Goal: Information Seeking & Learning: Find specific fact

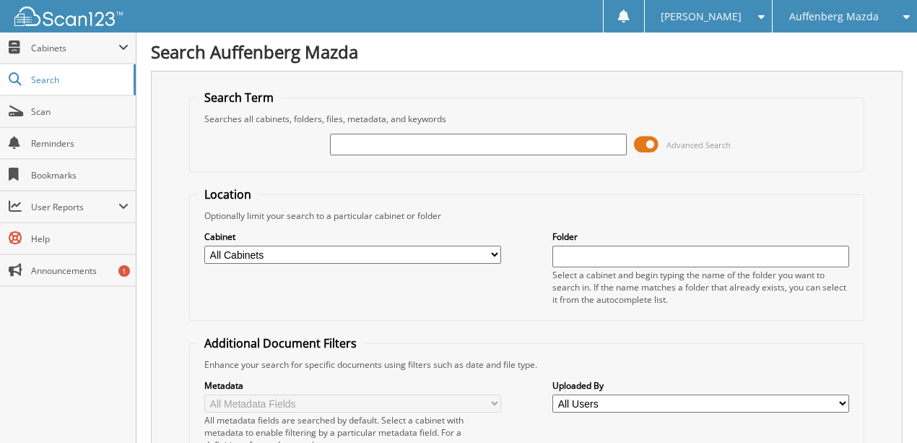
click at [380, 144] on input "text" at bounding box center [478, 145] width 297 height 22
type input "PRD52810"
drag, startPoint x: 420, startPoint y: 142, endPoint x: 274, endPoint y: 173, distance: 149.3
click at [274, 172] on form "Search Term Searches all cabinets, folders, files, metadata, and keywords PRD52…" at bounding box center [526, 360] width 675 height 541
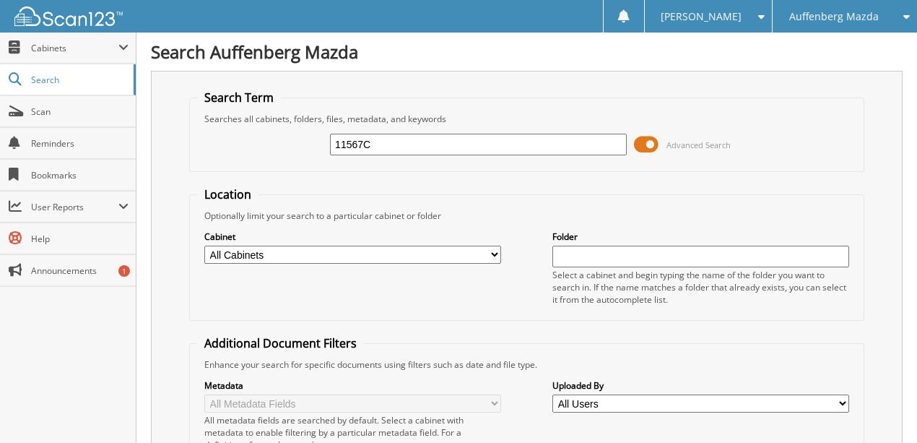
type input "11567C"
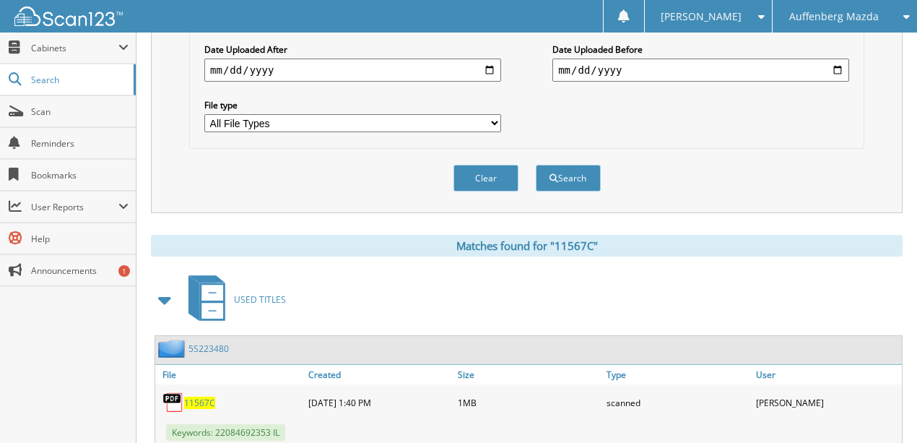
scroll to position [452, 0]
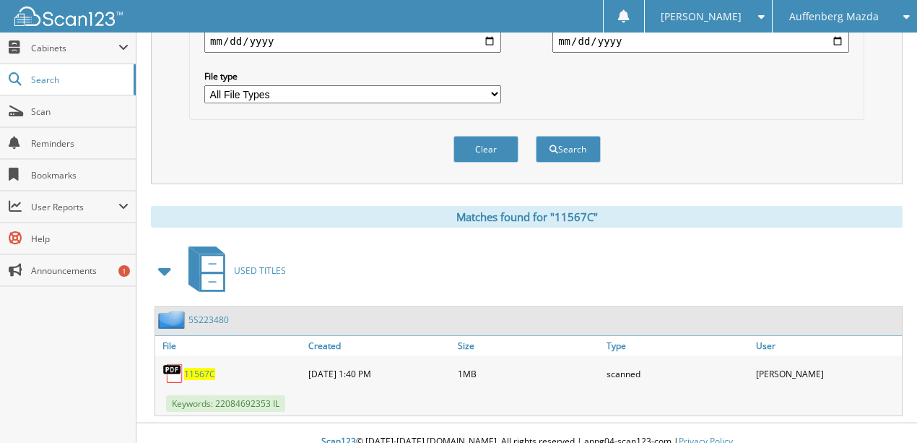
click at [193, 367] on span "11567C" at bounding box center [199, 373] width 31 height 12
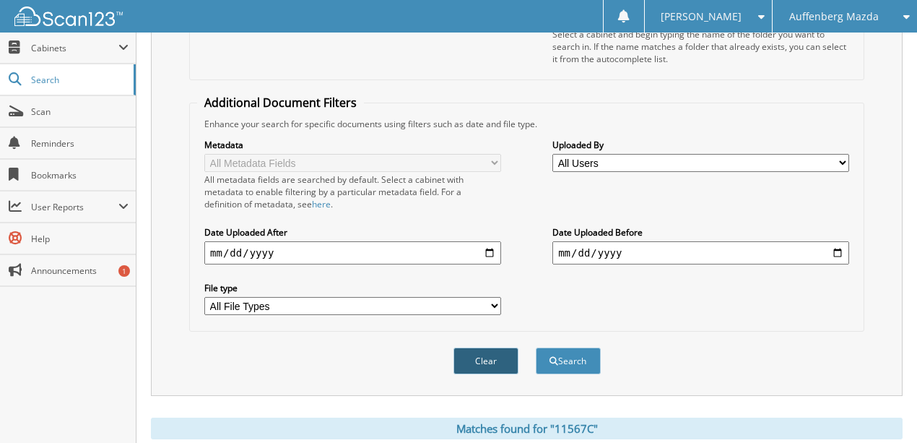
click at [487, 347] on button "Clear" at bounding box center [485, 360] width 65 height 27
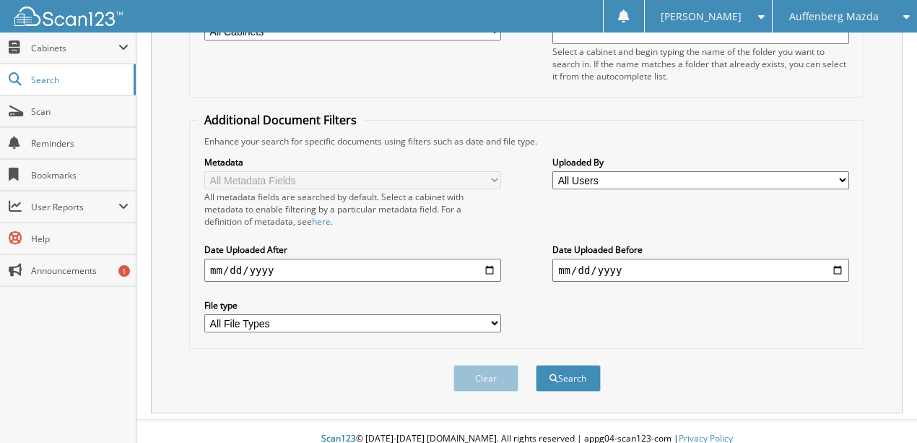
click at [829, 14] on span "Auffenberg Mazda" at bounding box center [834, 16] width 90 height 9
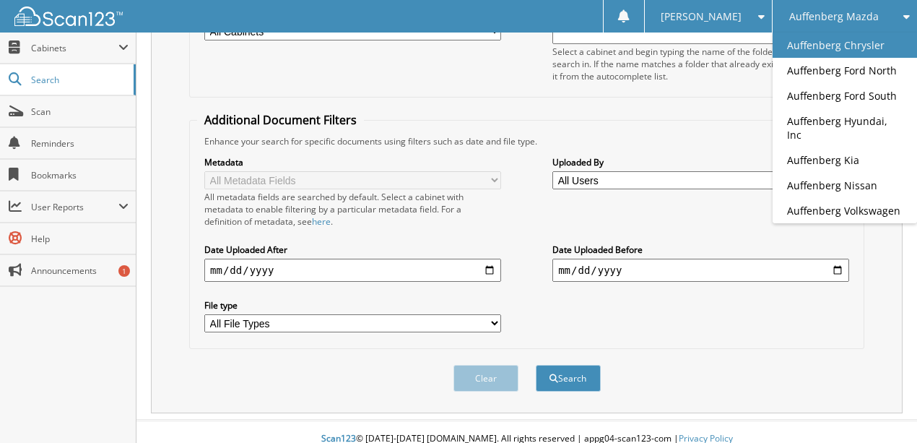
click at [811, 45] on link "Auffenberg Chrysler" at bounding box center [844, 44] width 144 height 25
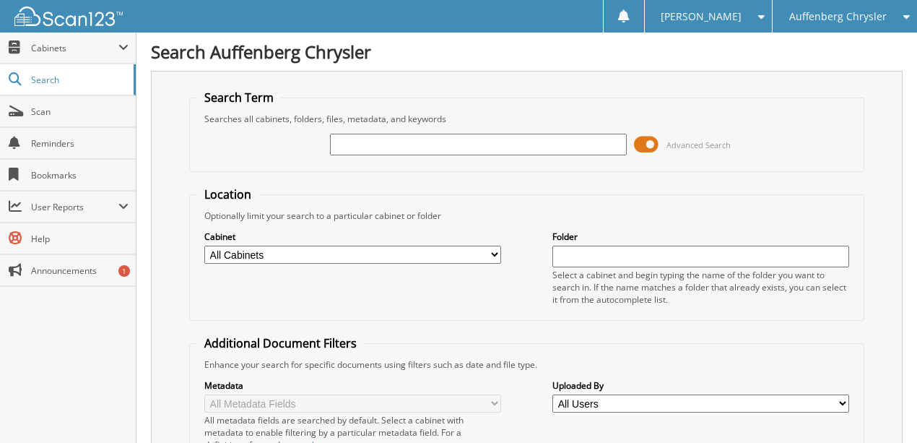
click at [414, 147] on input "text" at bounding box center [478, 145] width 297 height 22
type input "920905"
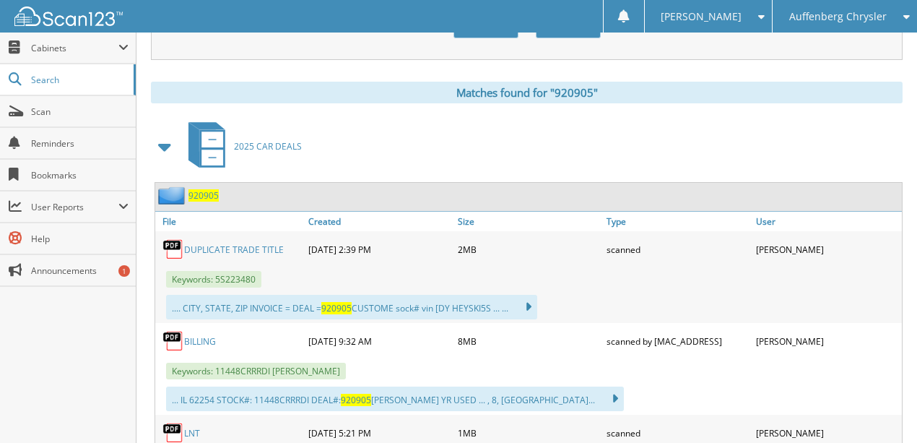
scroll to position [578, 0]
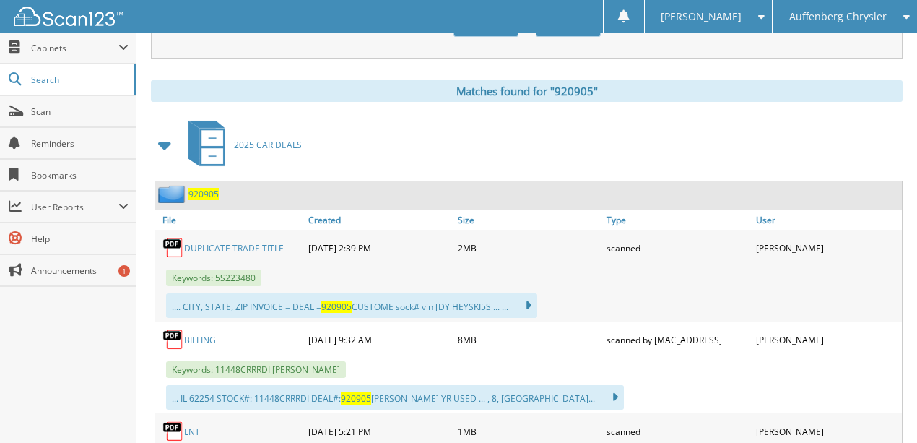
click at [214, 242] on link "DUPLICATE TRADE TITLE" at bounding box center [234, 248] width 100 height 12
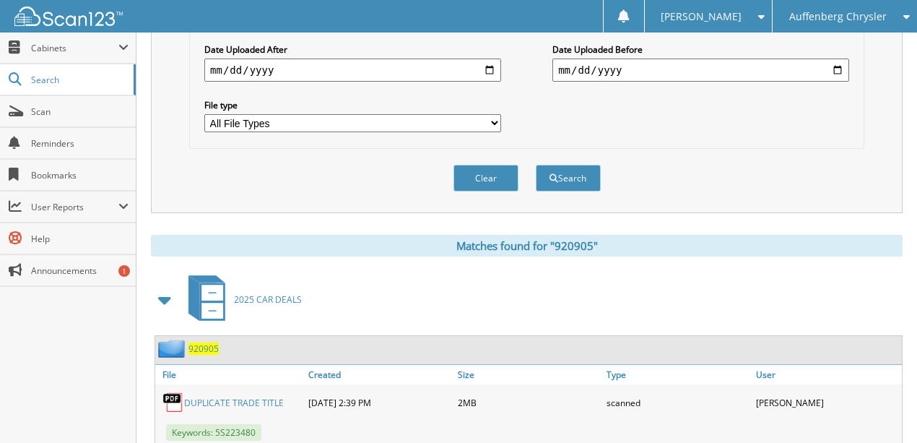
scroll to position [385, 0]
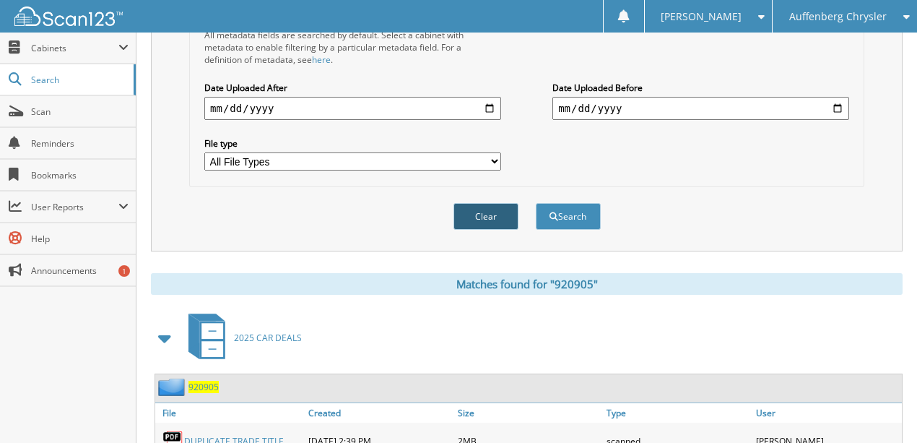
click at [476, 205] on button "Clear" at bounding box center [485, 216] width 65 height 27
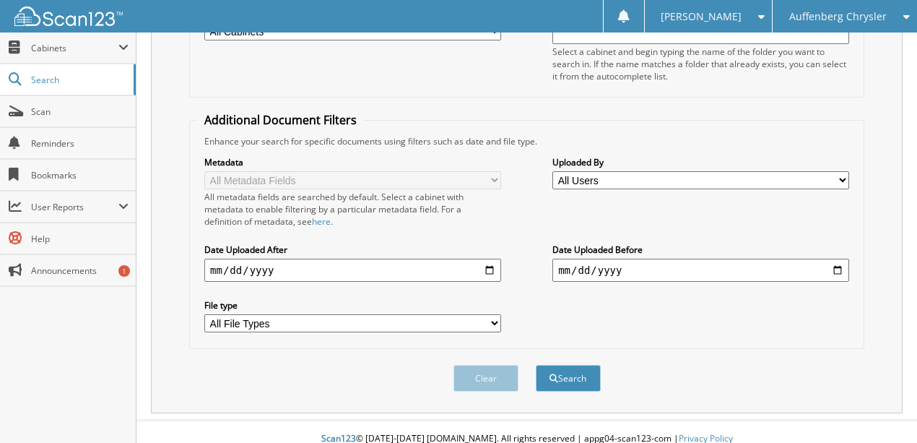
click at [861, 20] on span "Auffenberg Chrysler" at bounding box center [837, 16] width 97 height 9
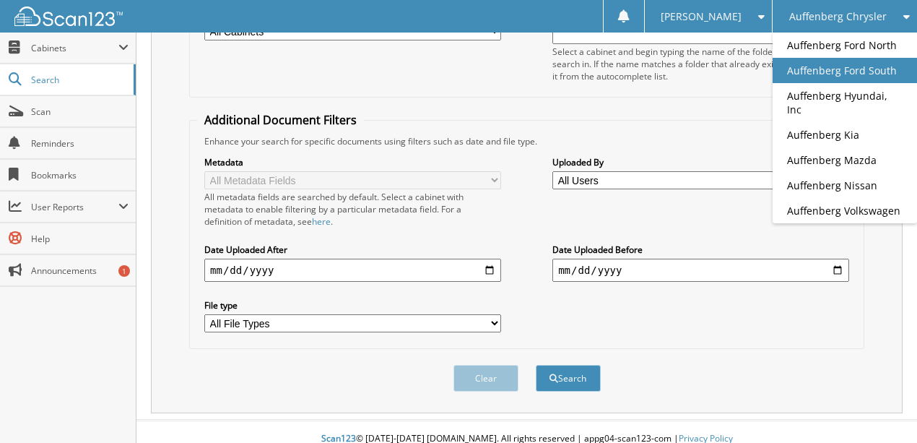
click at [846, 66] on link "Auffenberg Ford South" at bounding box center [844, 70] width 144 height 25
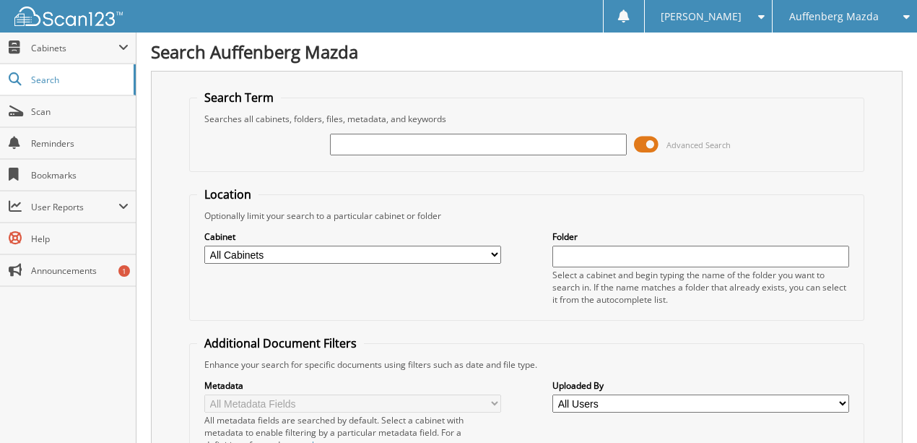
click at [374, 148] on input "text" at bounding box center [478, 145] width 297 height 22
type input "[PERSON_NAME]"
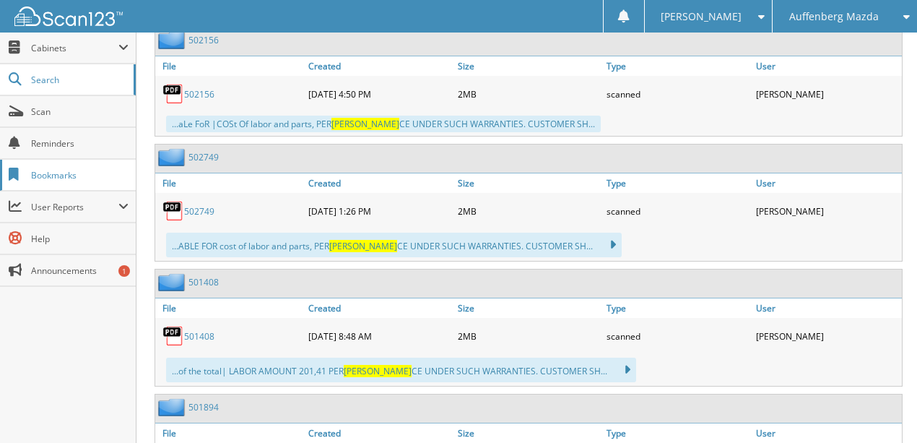
scroll to position [8952, 0]
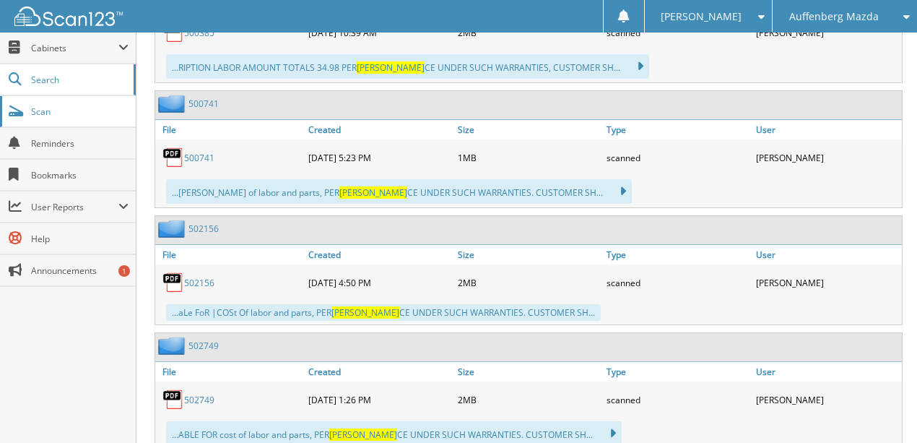
click at [38, 114] on span "Scan" at bounding box center [79, 111] width 97 height 12
